Goal: Task Accomplishment & Management: Manage account settings

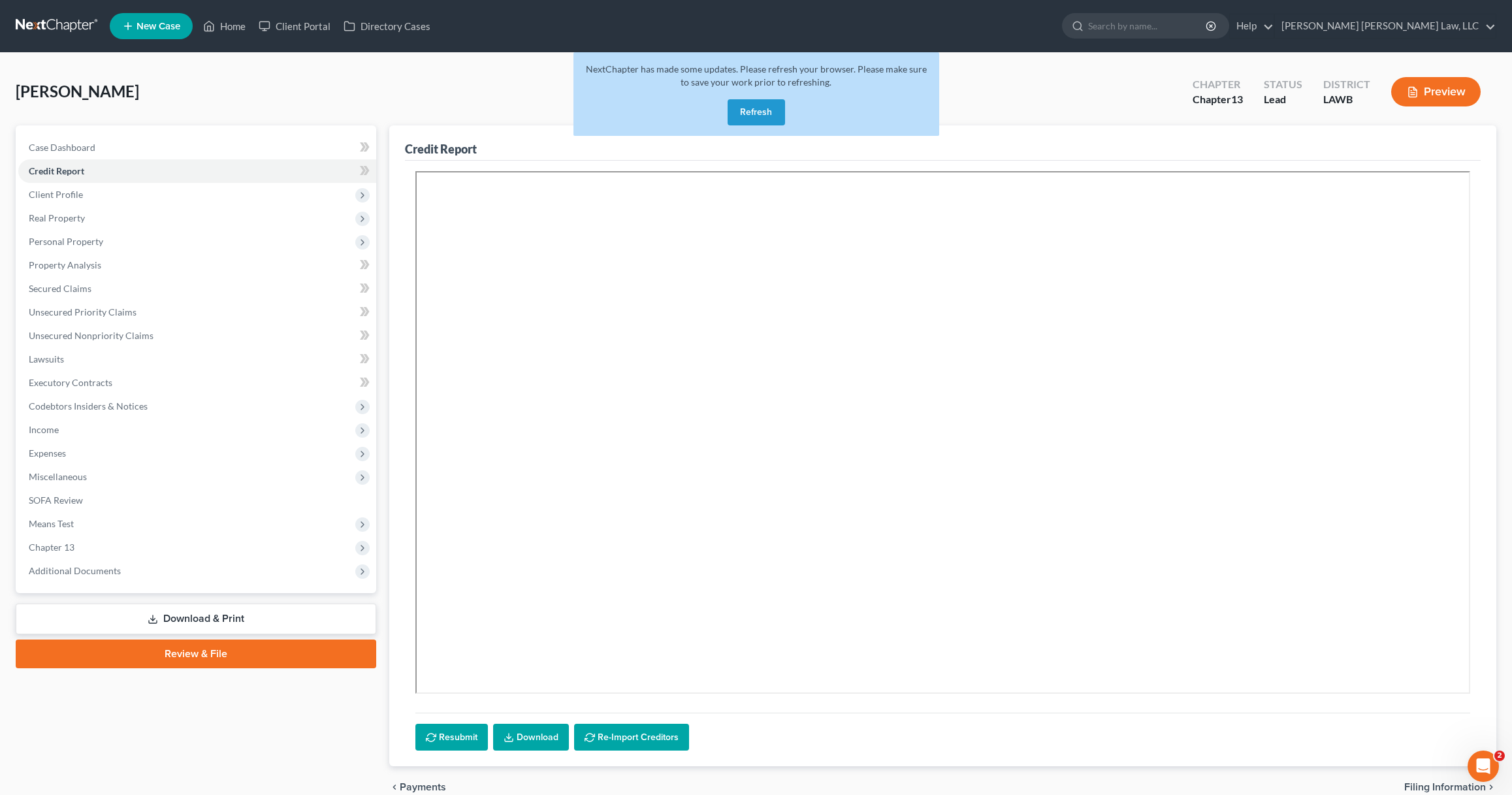
click at [761, 113] on button "Refresh" at bounding box center [757, 112] width 58 height 26
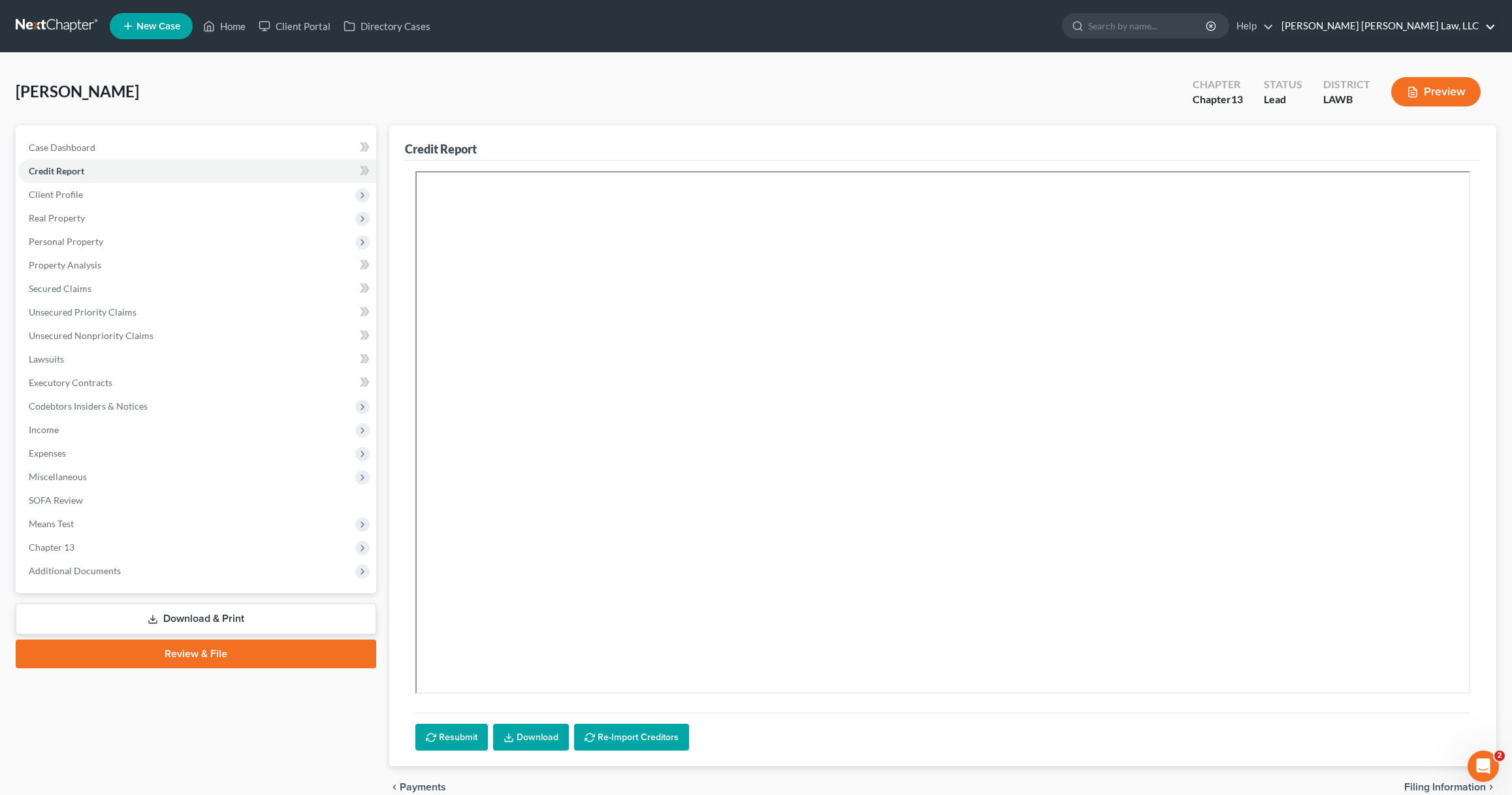
click at [1452, 27] on link "[PERSON_NAME] [PERSON_NAME] Law, LLC" at bounding box center [1386, 25] width 221 height 24
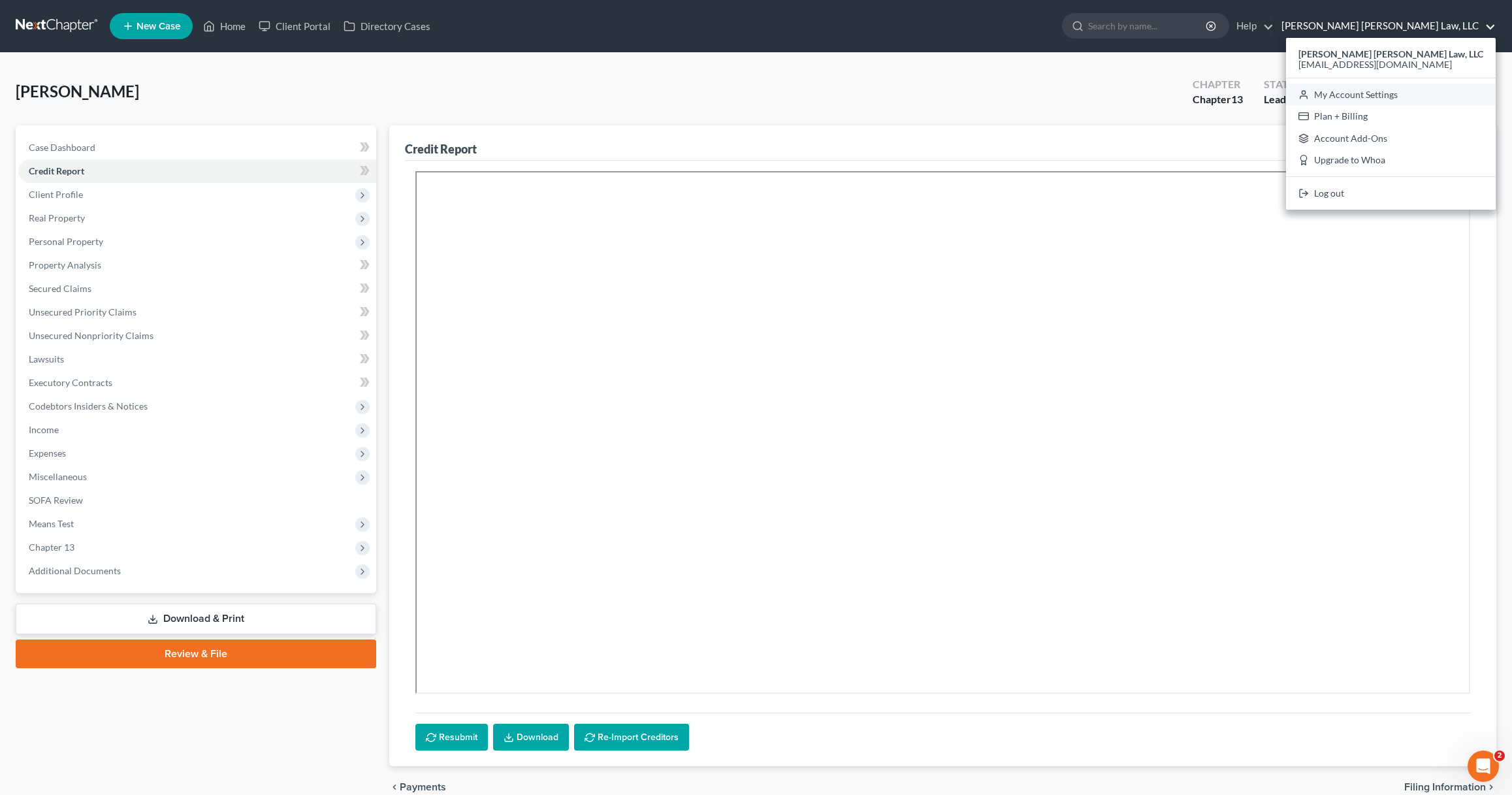
click at [1406, 101] on link "My Account Settings" at bounding box center [1390, 94] width 210 height 22
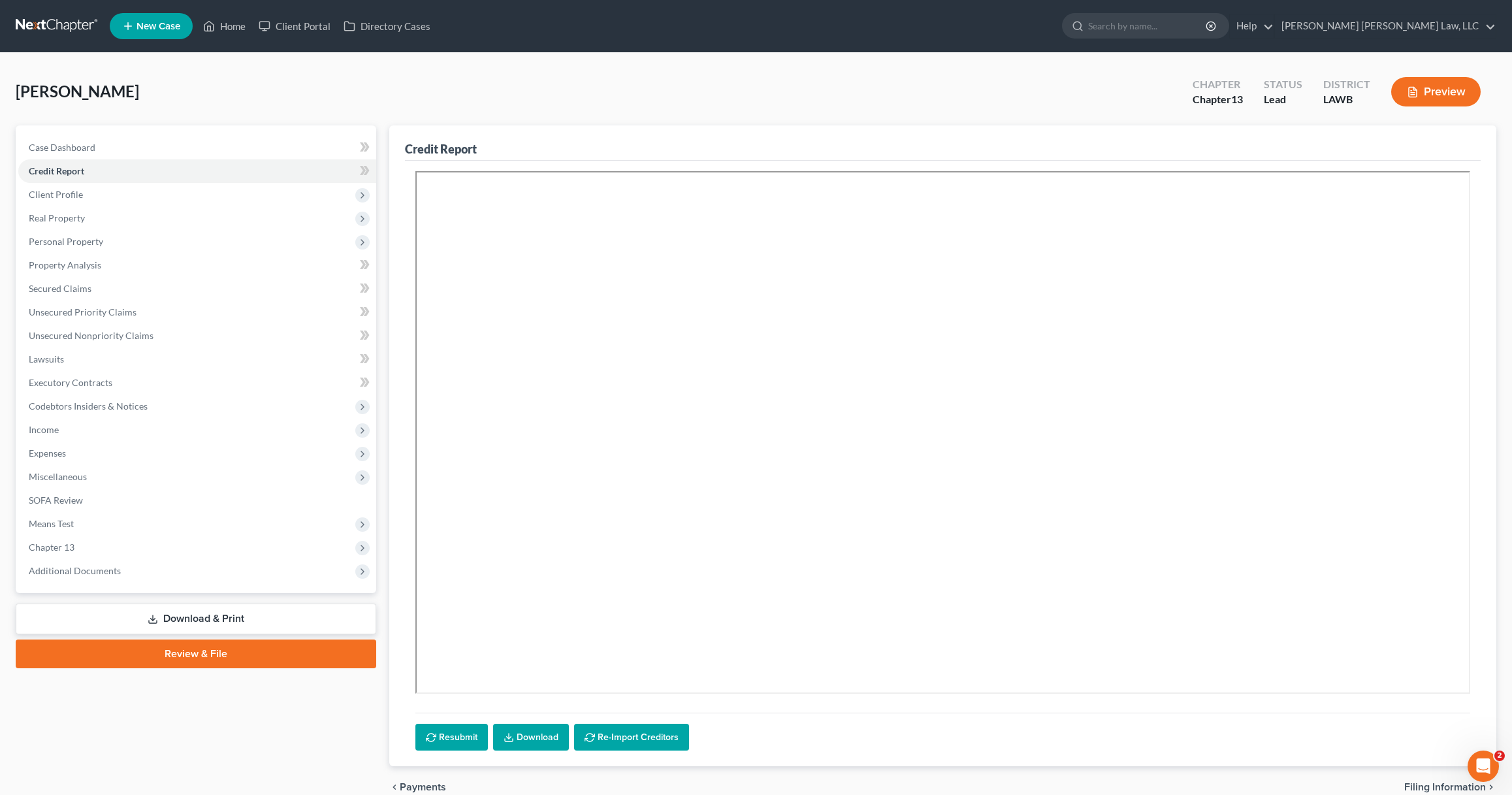
select select "23"
select select "19"
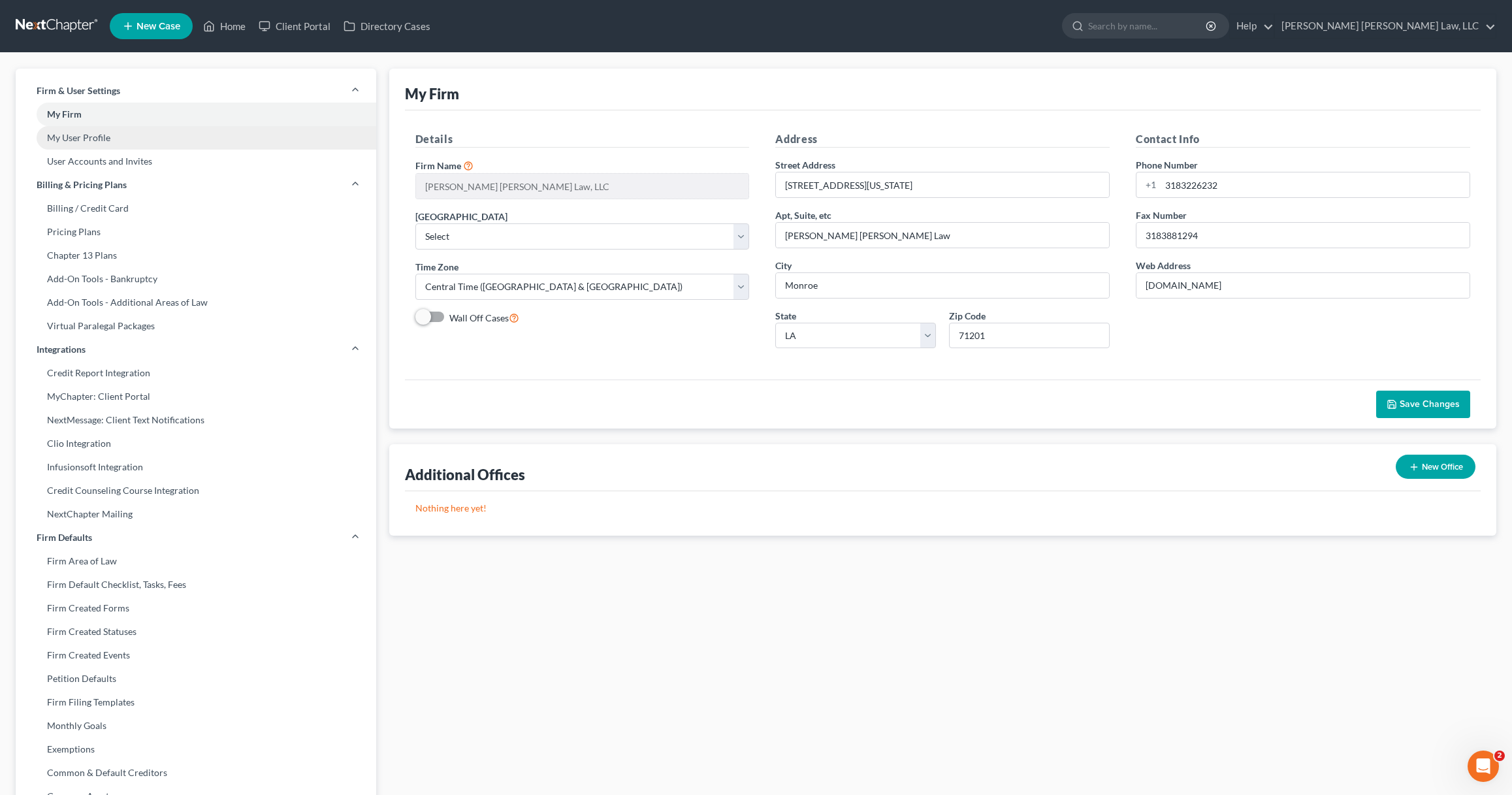
click at [91, 140] on link "My User Profile" at bounding box center [196, 138] width 360 height 24
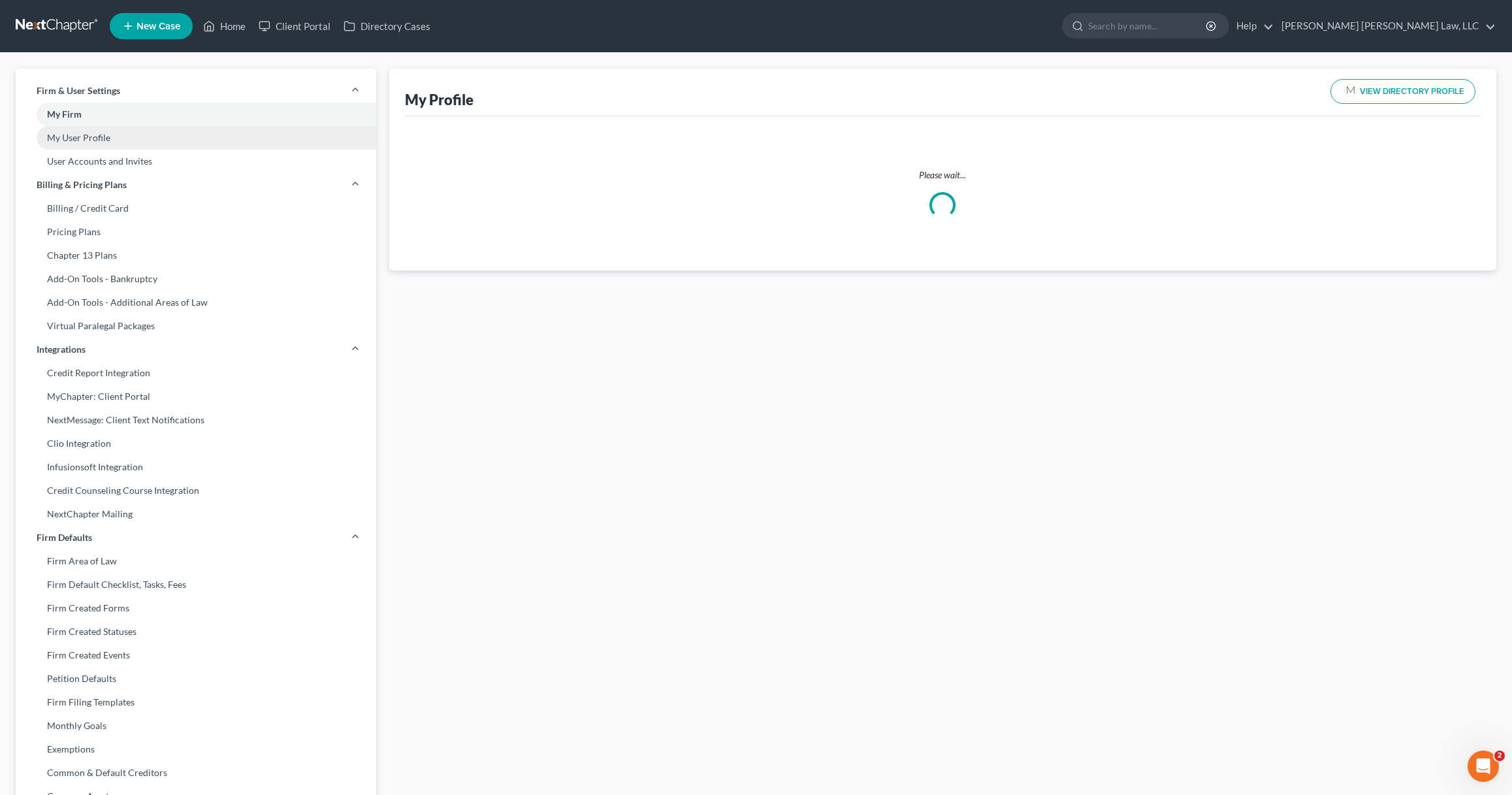
select select "19"
select select "36"
select select "attorney"
select select "1"
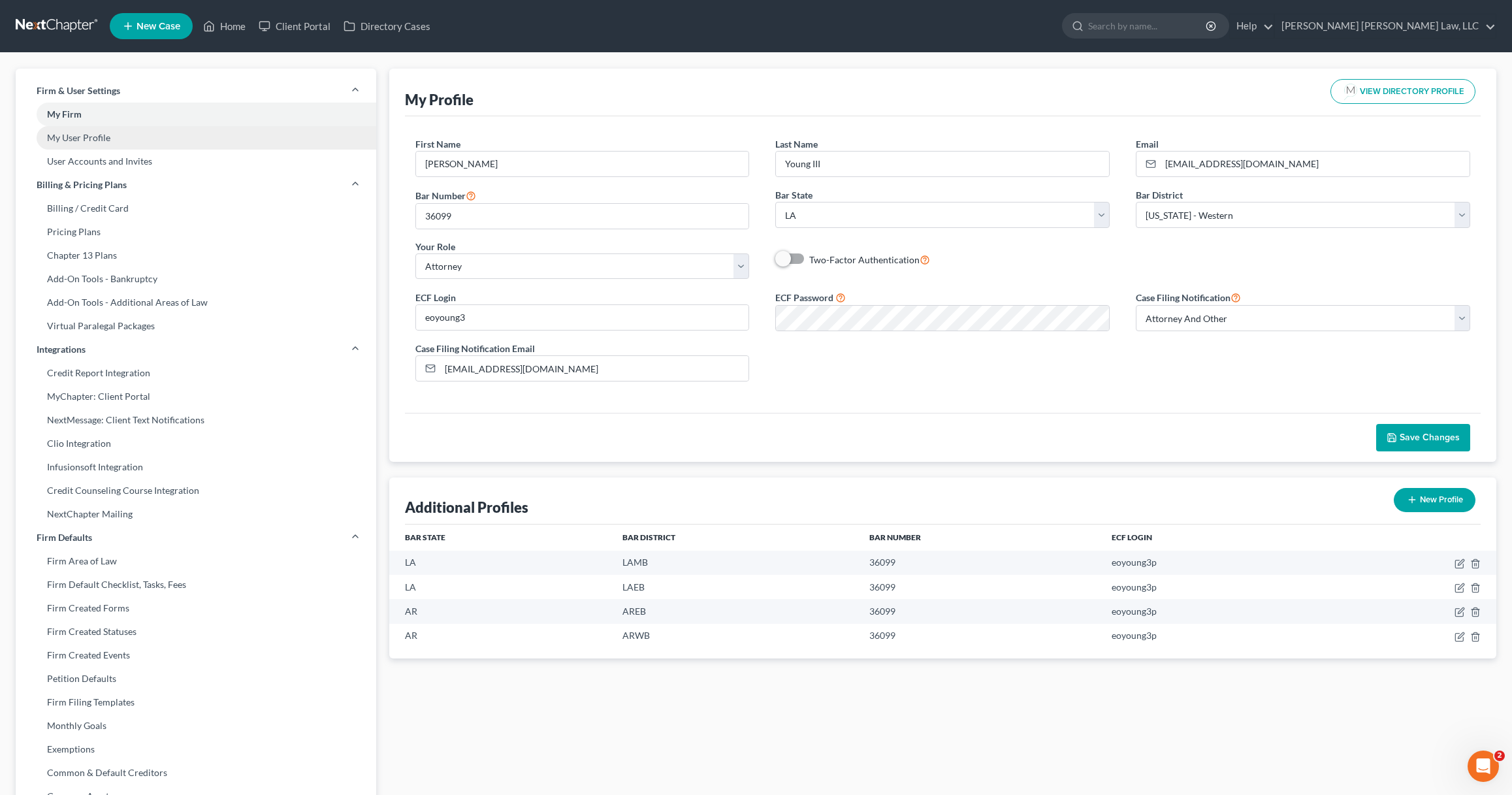
click at [129, 141] on link "My User Profile" at bounding box center [196, 138] width 360 height 24
click at [129, 160] on link "User Accounts and Invites" at bounding box center [196, 161] width 360 height 24
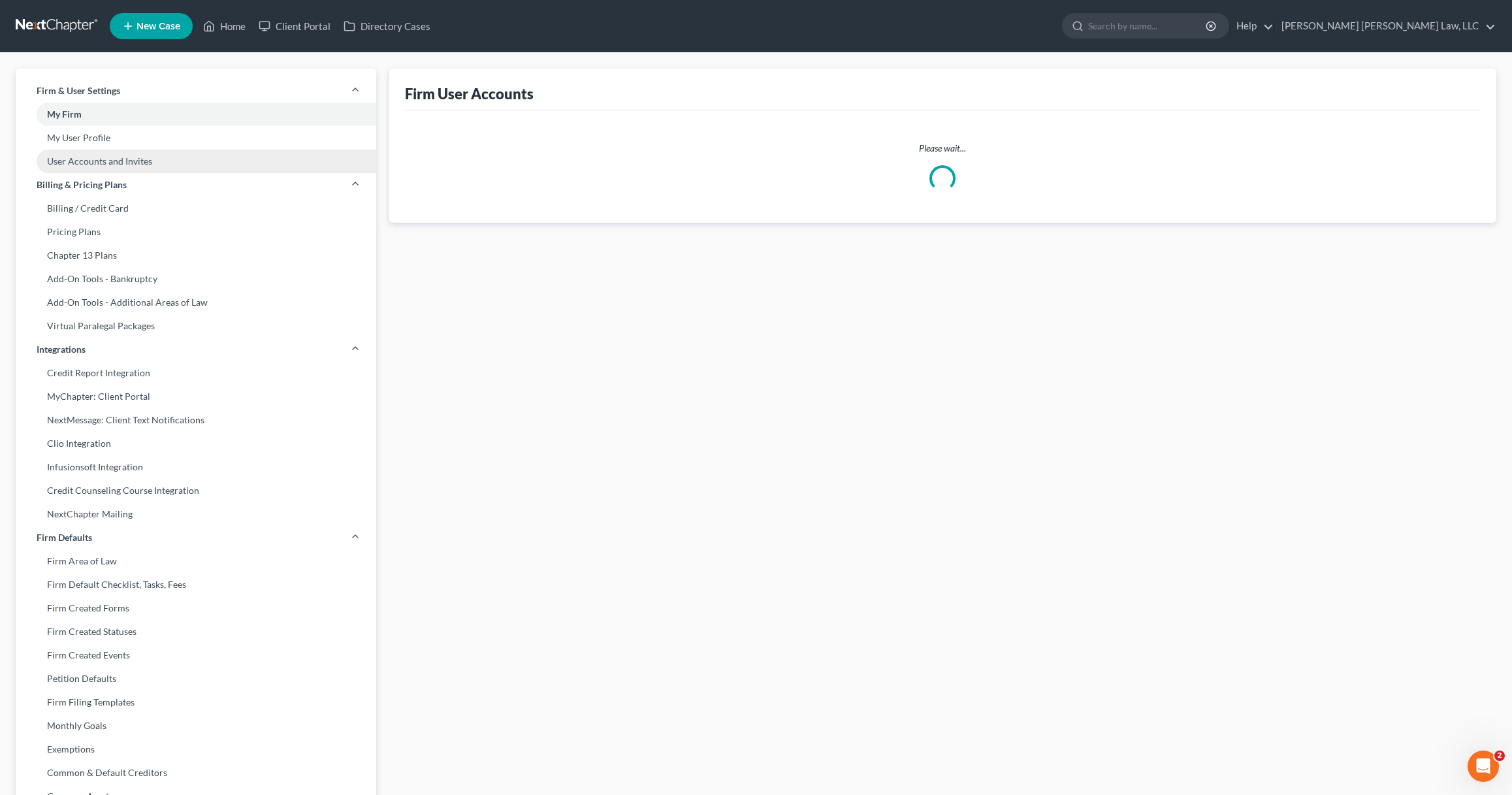
select select "0"
select select "1"
select select "0"
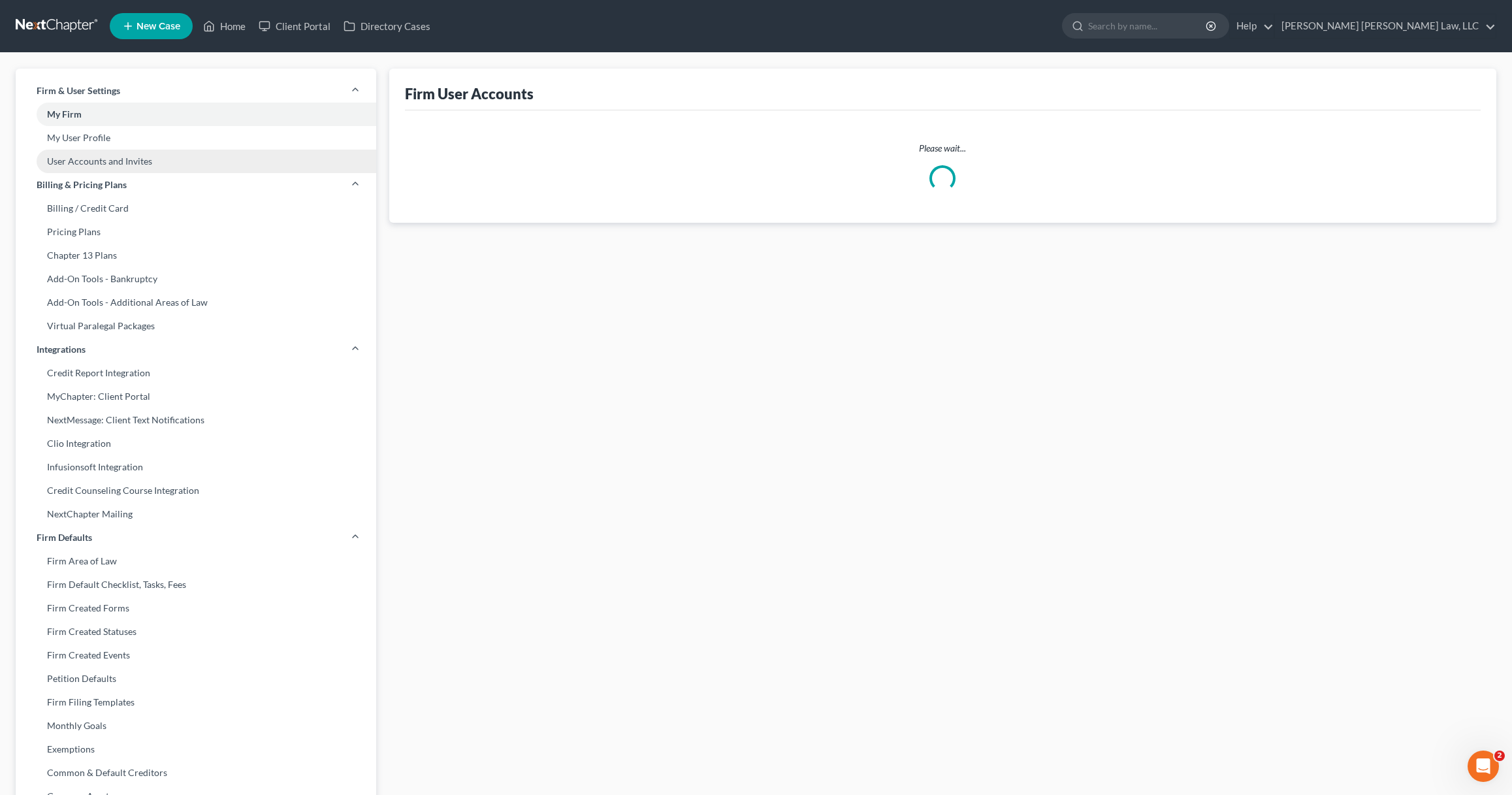
select select "1"
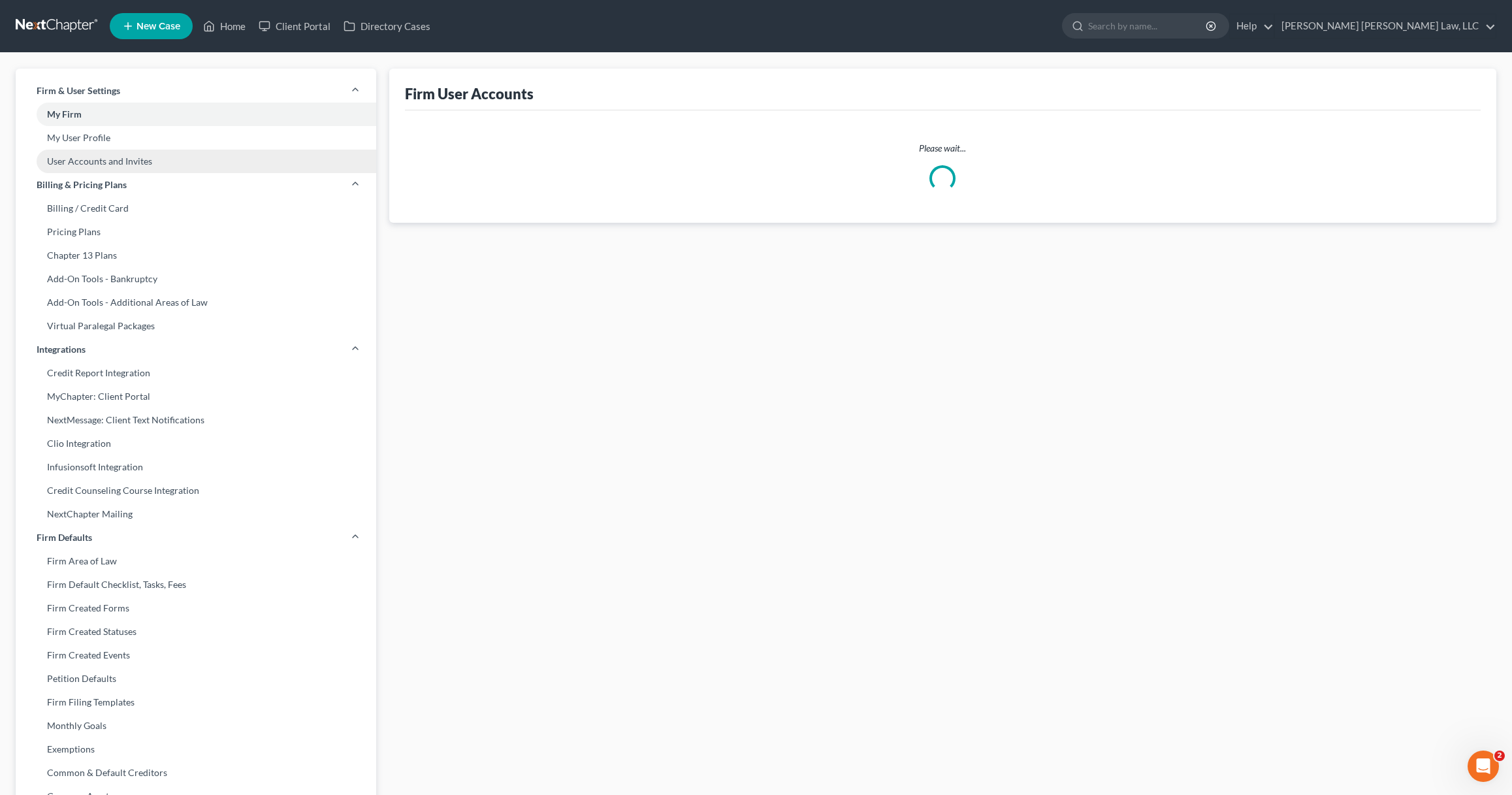
select select "1"
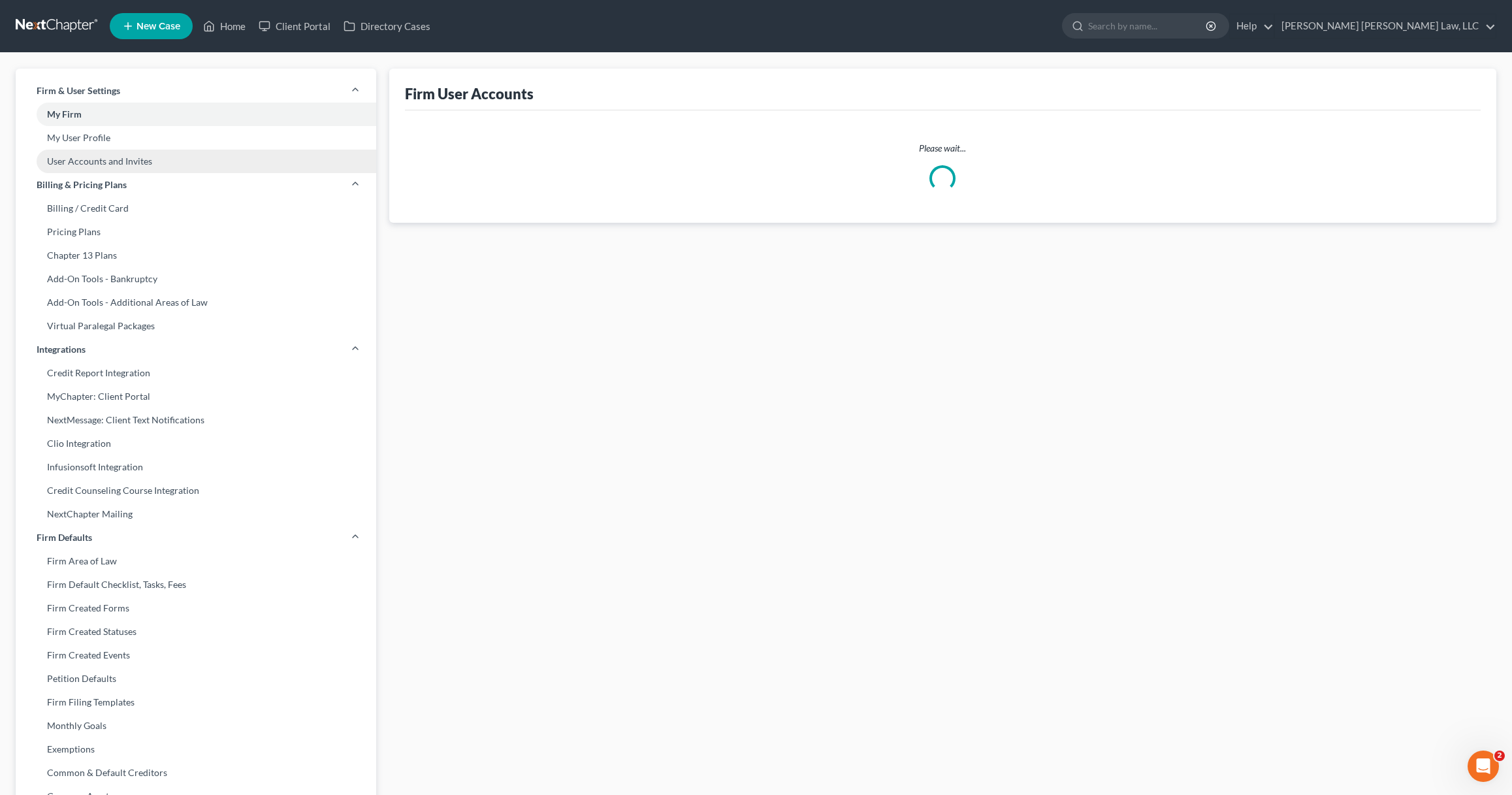
select select "1"
select select "0"
select select "1"
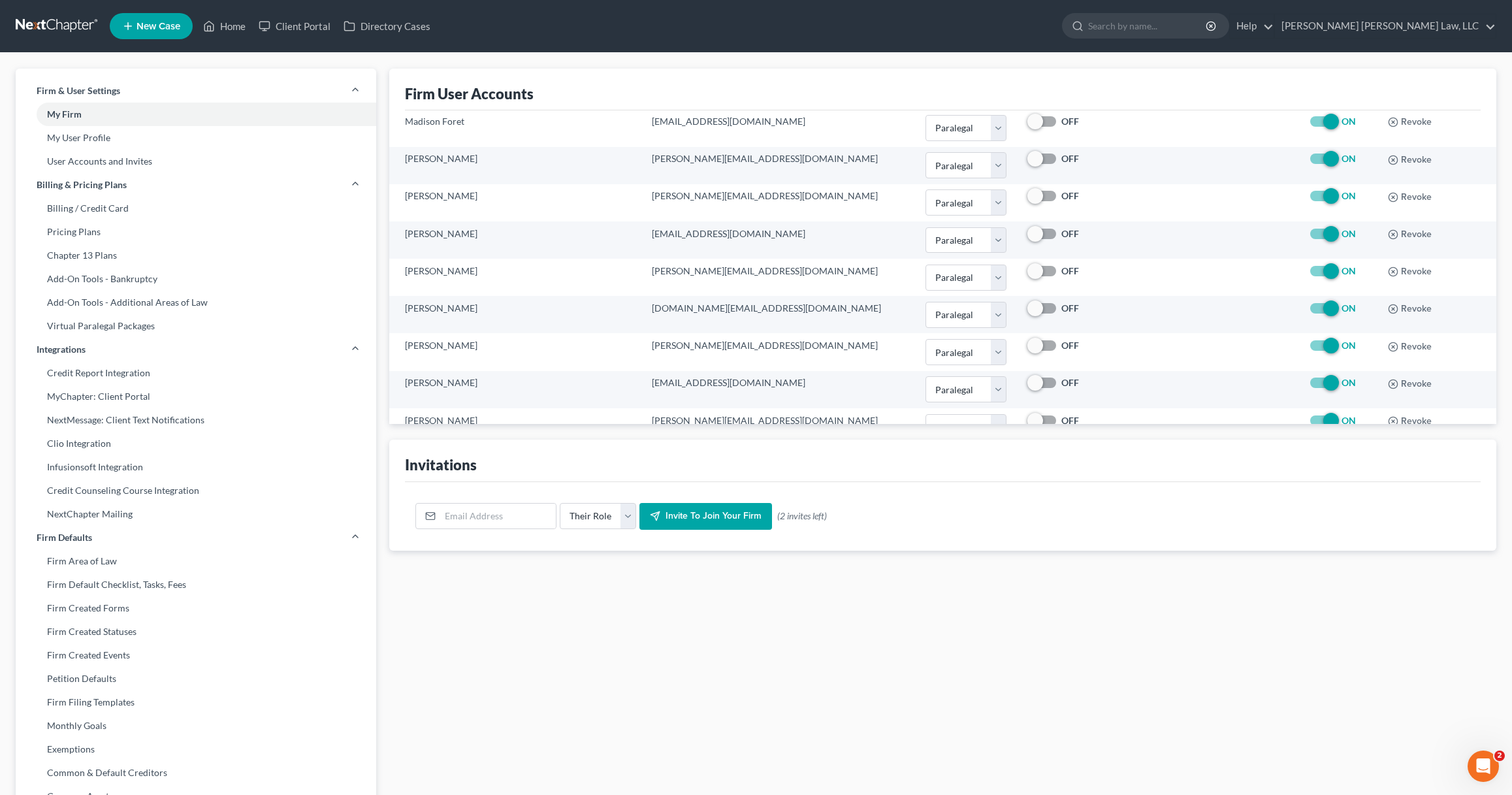
scroll to position [436, 0]
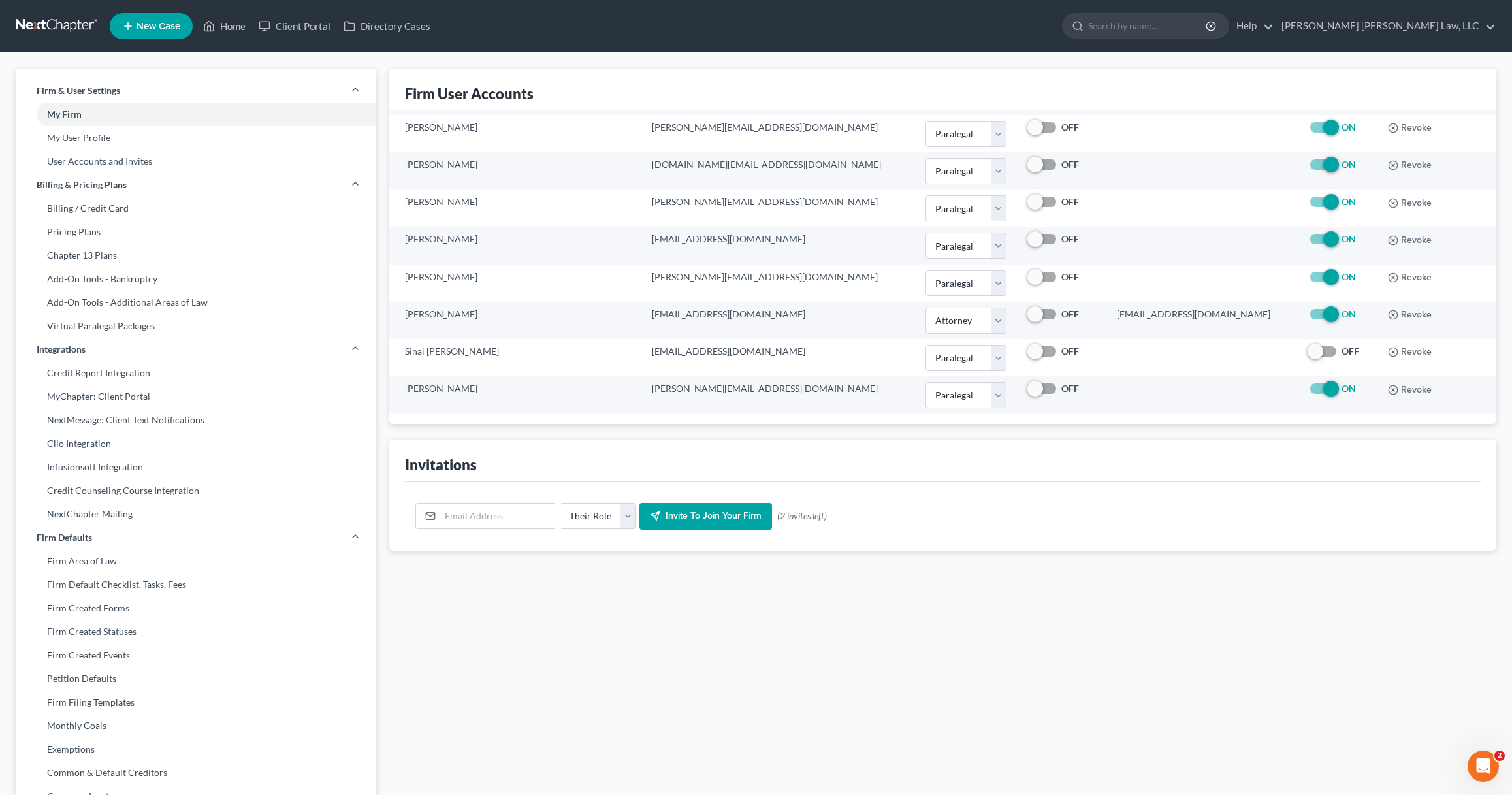
click at [73, 27] on link at bounding box center [57, 25] width 83 height 24
